Goal: Navigation & Orientation: Understand site structure

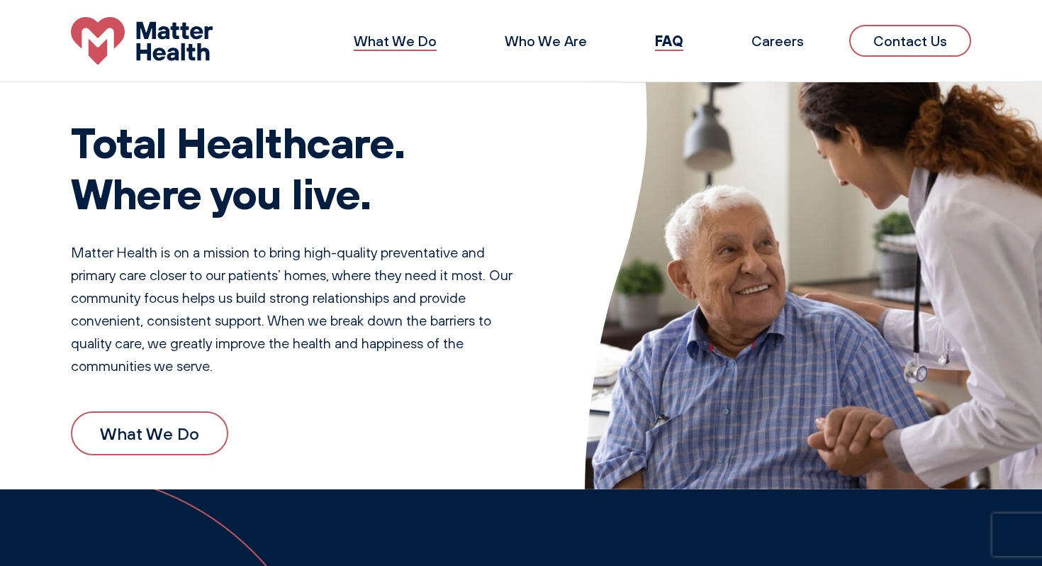
click at [421, 42] on link "What We Do" at bounding box center [395, 41] width 83 height 18
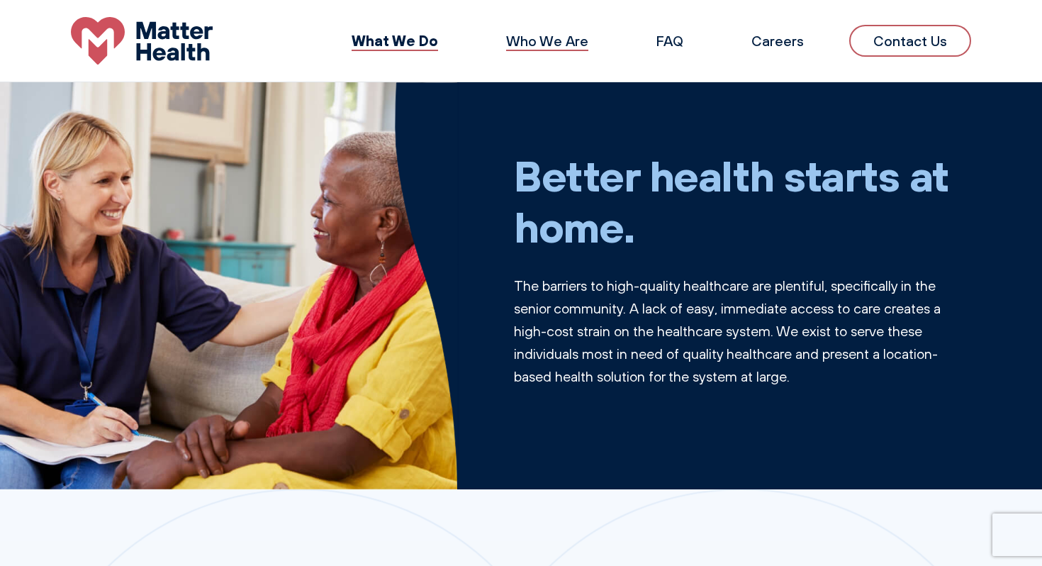
click at [562, 35] on link "Who We Are" at bounding box center [547, 41] width 82 height 18
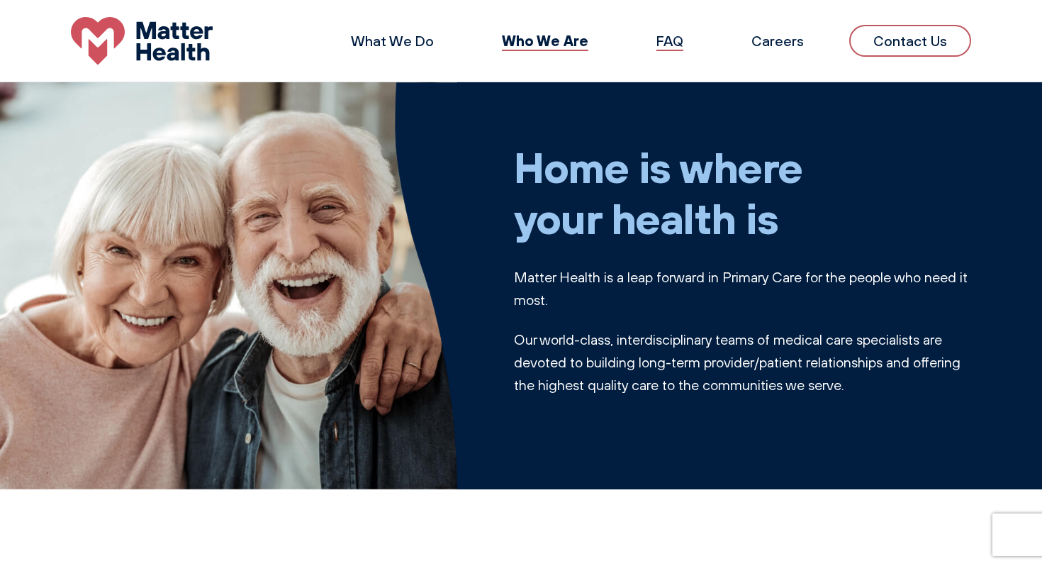
click at [676, 45] on link "FAQ" at bounding box center [670, 41] width 27 height 18
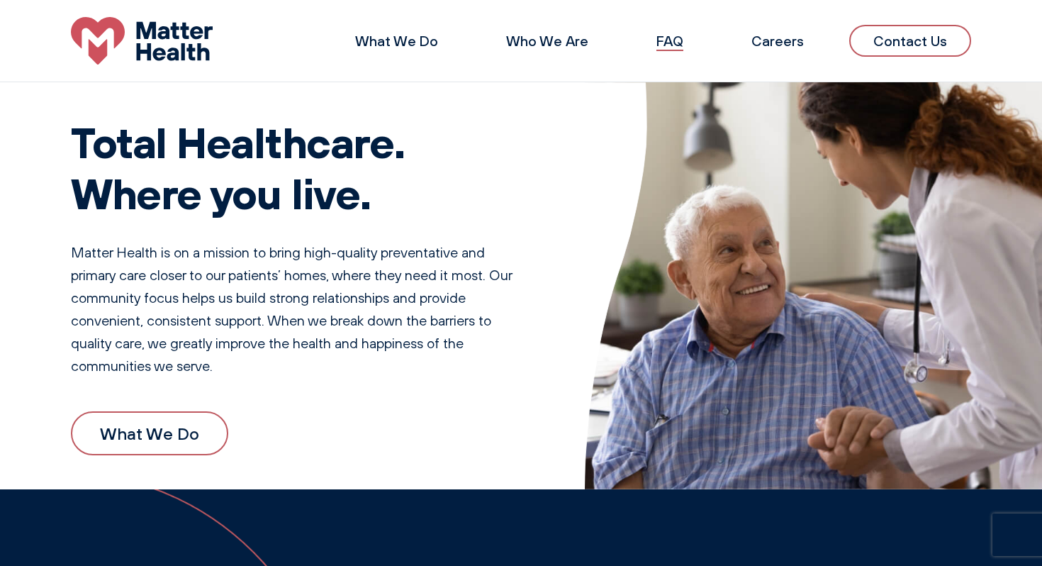
click at [669, 38] on link "FAQ" at bounding box center [670, 41] width 27 height 18
